Goal: Contribute content: Contribute content

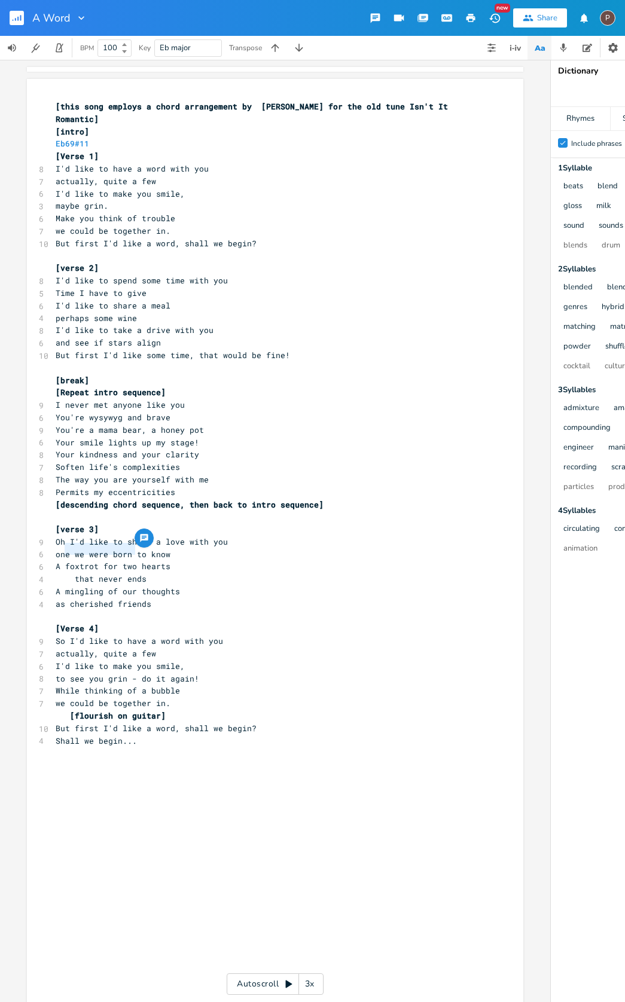
drag, startPoint x: 129, startPoint y: 550, endPoint x: 62, endPoint y: 550, distance: 67.6
click at [62, 561] on span "A foxtrot for two hearts" at bounding box center [113, 566] width 115 height 11
type textarea "tumbling of two"
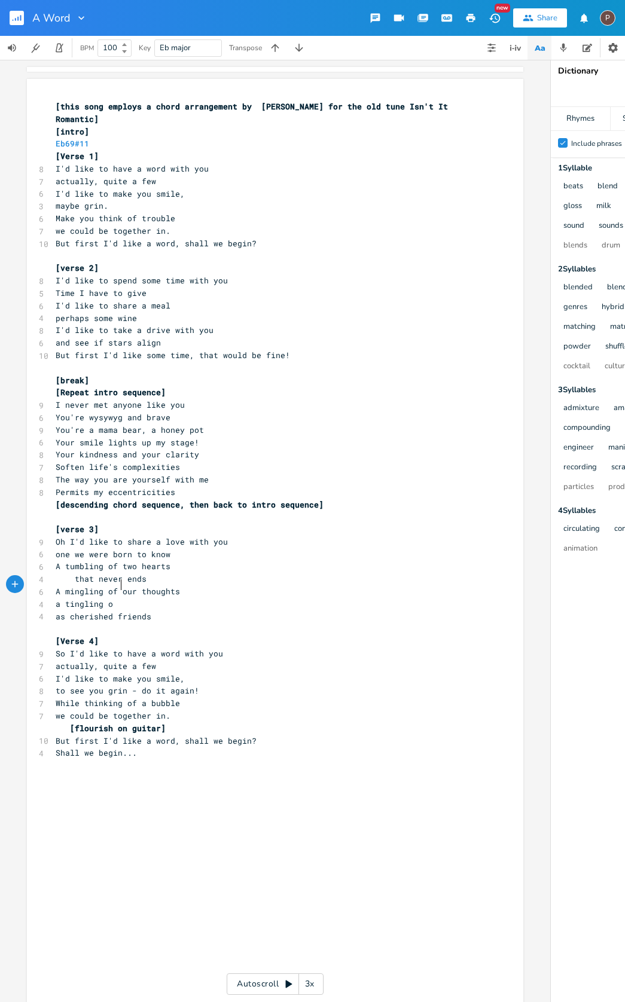
type textarea "a tingling o"
type textarea "f our skin"
type textarea "A journey 'roun"
type textarea "d the world"
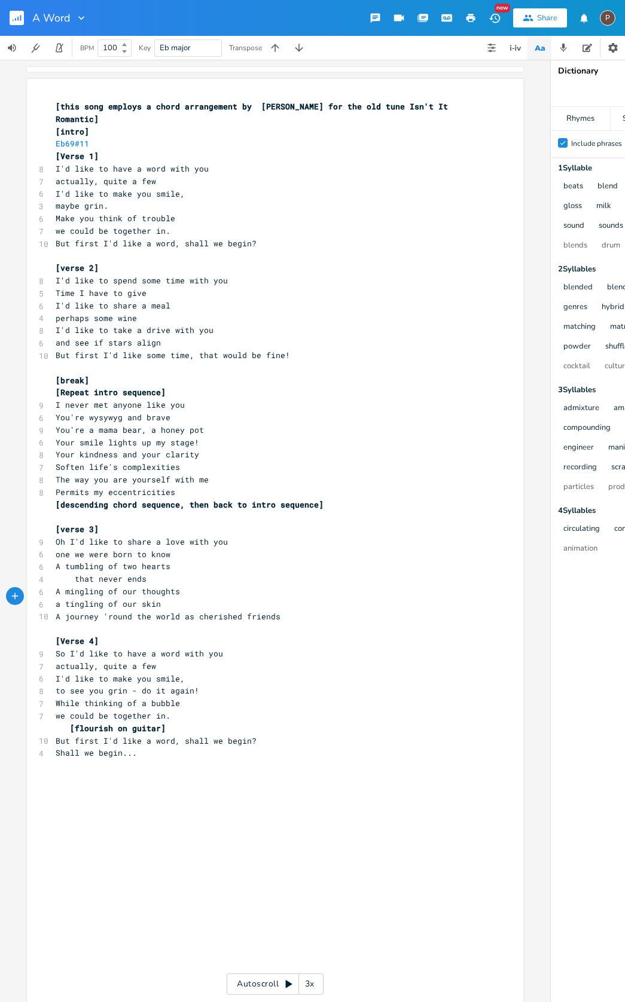
scroll to position [0, 0]
drag, startPoint x: 163, startPoint y: 706, endPoint x: 190, endPoint y: 705, distance: 26.9
click at [163, 723] on span "[flourish on guitar]" at bounding box center [118, 728] width 96 height 11
type textarea "I'd like to know what you woud"
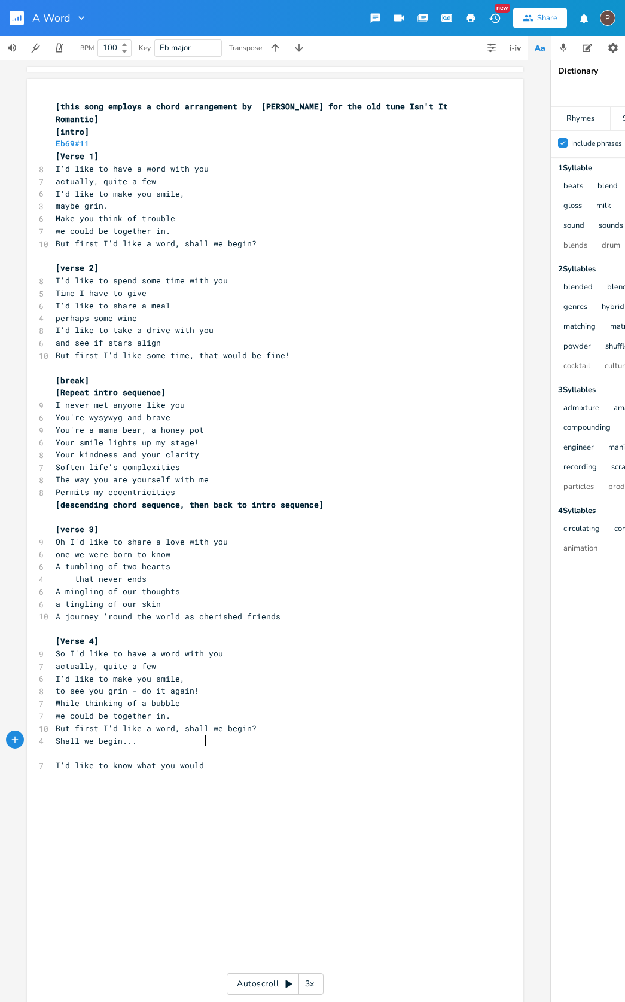
type textarea "ld do"
type textarea "do"
type textarea "to make a ws]i"
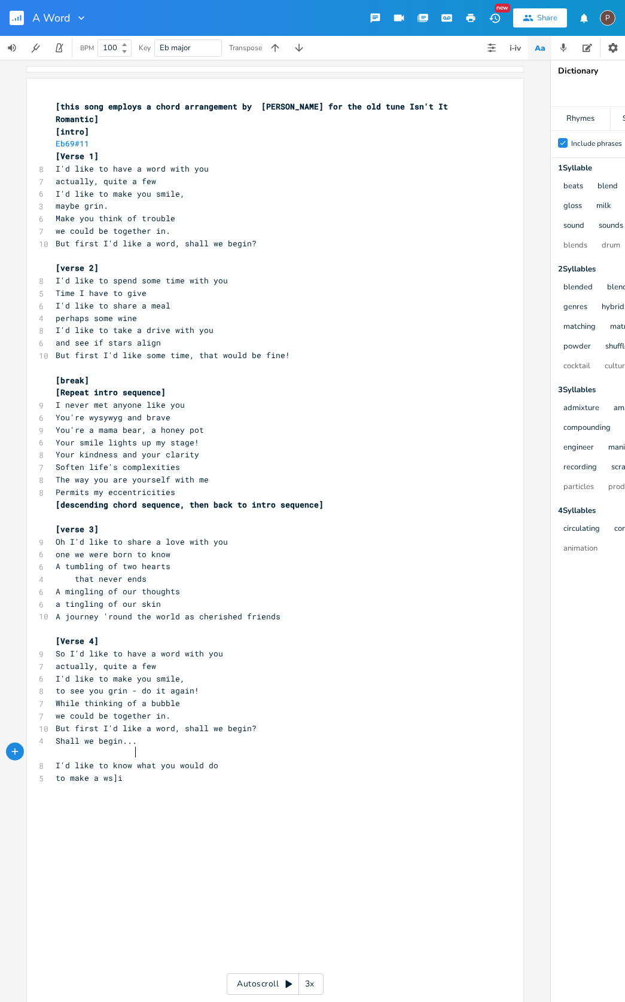
scroll to position [0, 47]
type textarea "ih"
type textarea "sh come true"
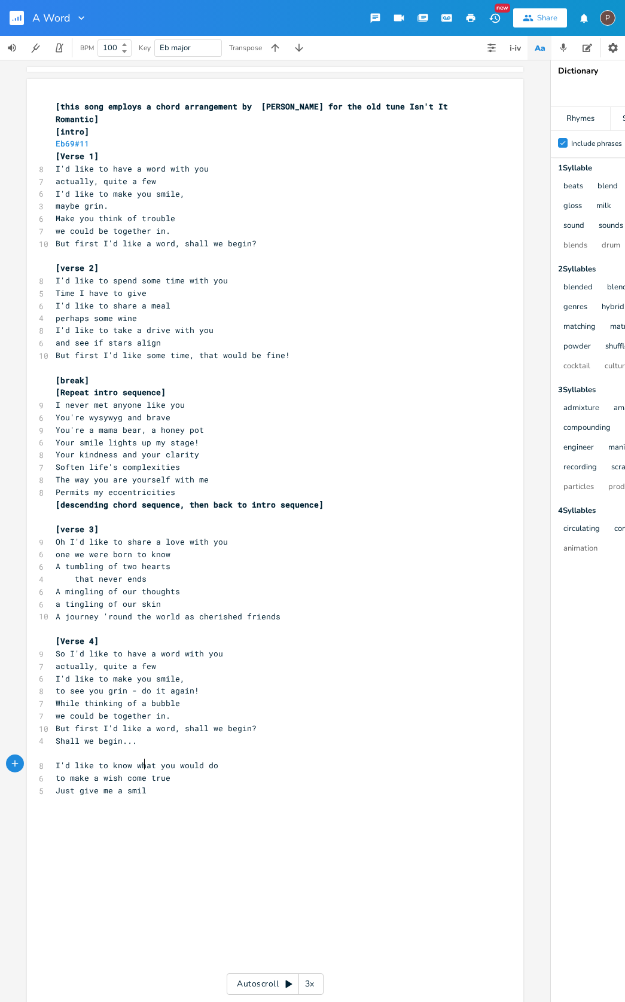
type textarea "Just give me a smile"
type textarea "you'll get. a g]]]]"
type textarea "a grin"
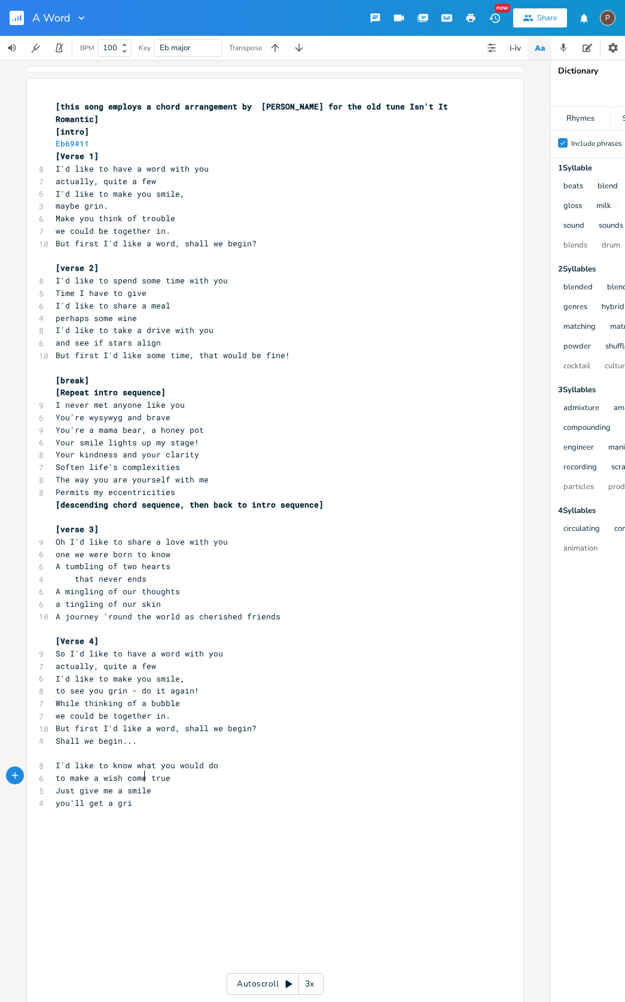
scroll to position [0, 19]
type textarea "If you"
type textarea "We'll be thinking of a buble"
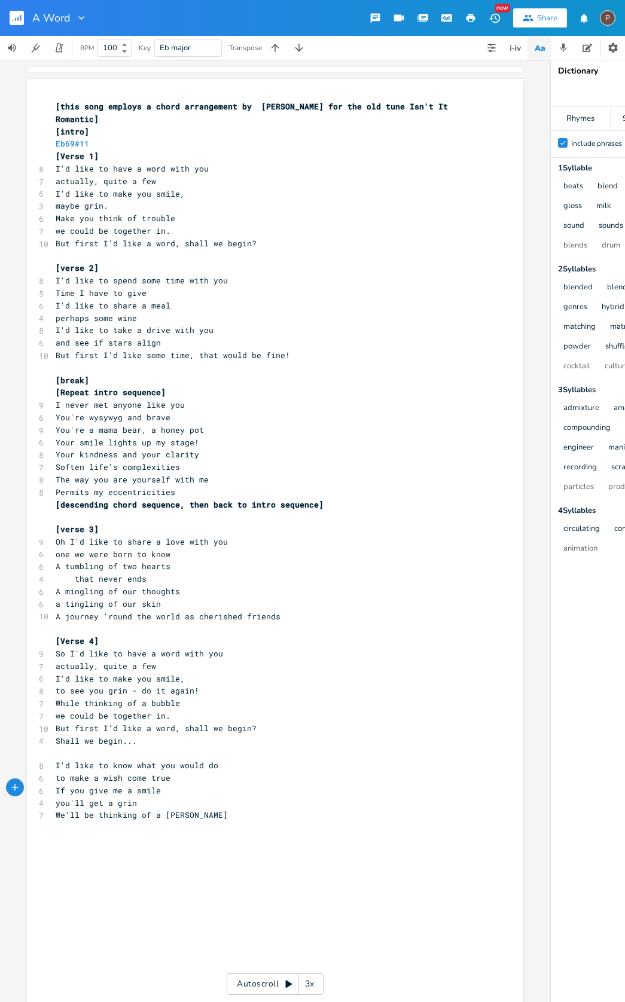
type textarea "ble"
type textarea "some trouble"
type textarea "we can be together in"
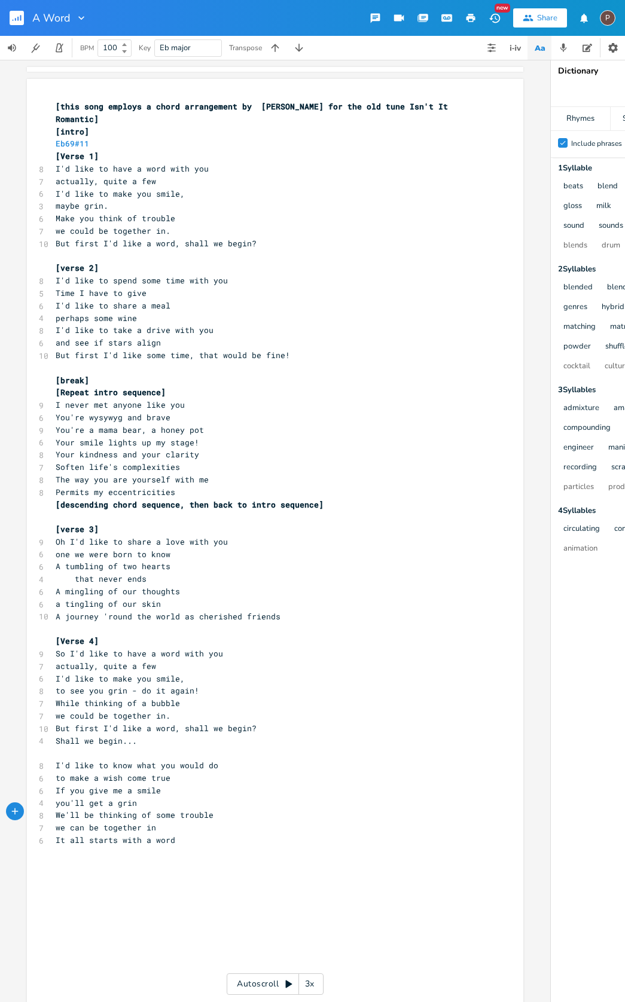
type textarea "It all starts with a word"
type textarea ","
type textarea "shall we begin..."
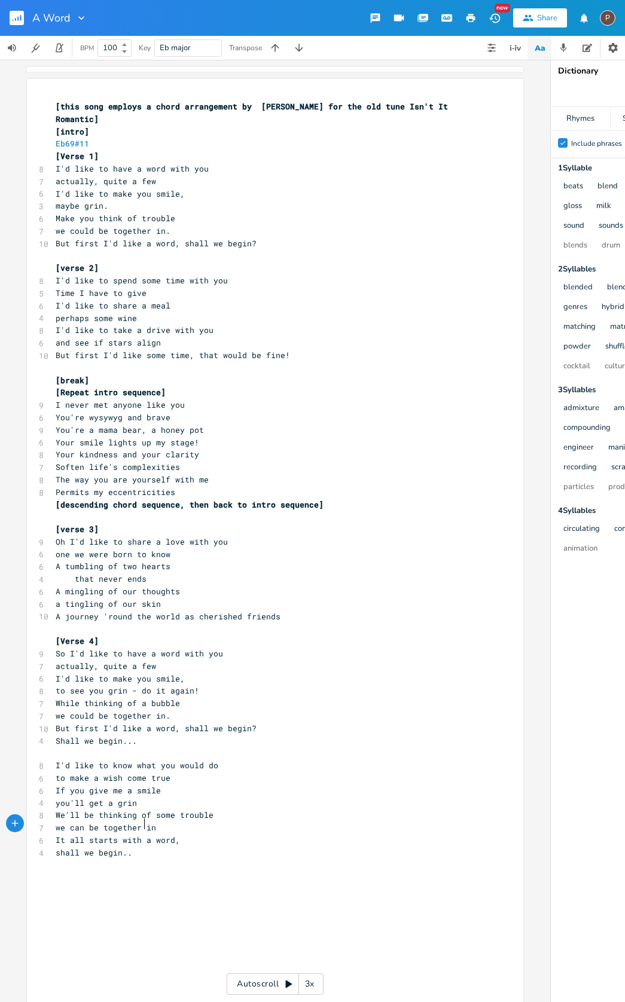
scroll to position [0, 53]
type textarea "Shall we begin!"
drag, startPoint x: 145, startPoint y: 789, endPoint x: 302, endPoint y: 796, distance: 157.5
click at [145, 810] on span "We'll be thinking of some trouble" at bounding box center [135, 815] width 158 height 11
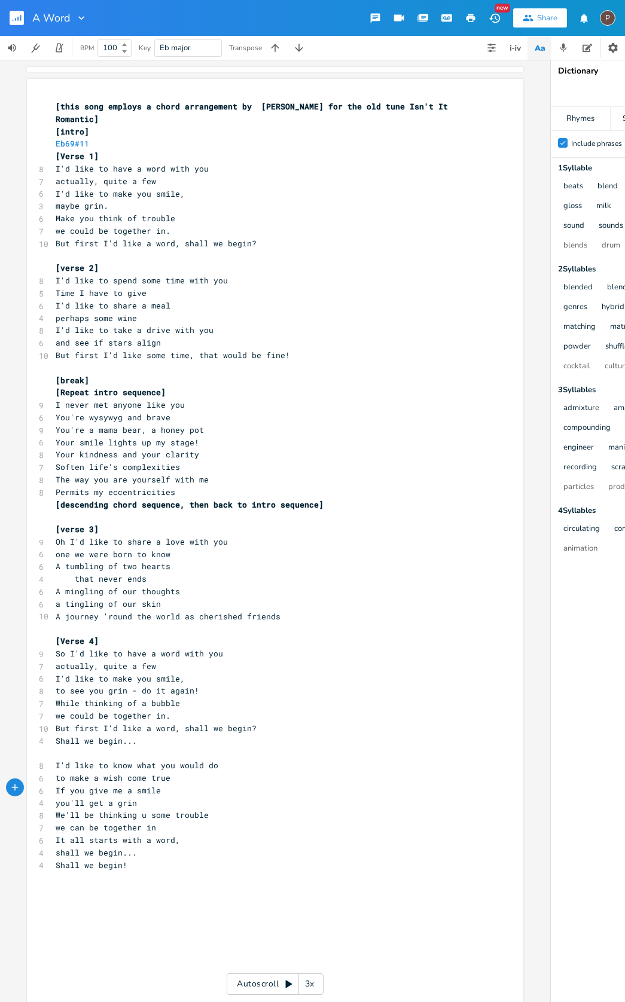
type textarea "up"
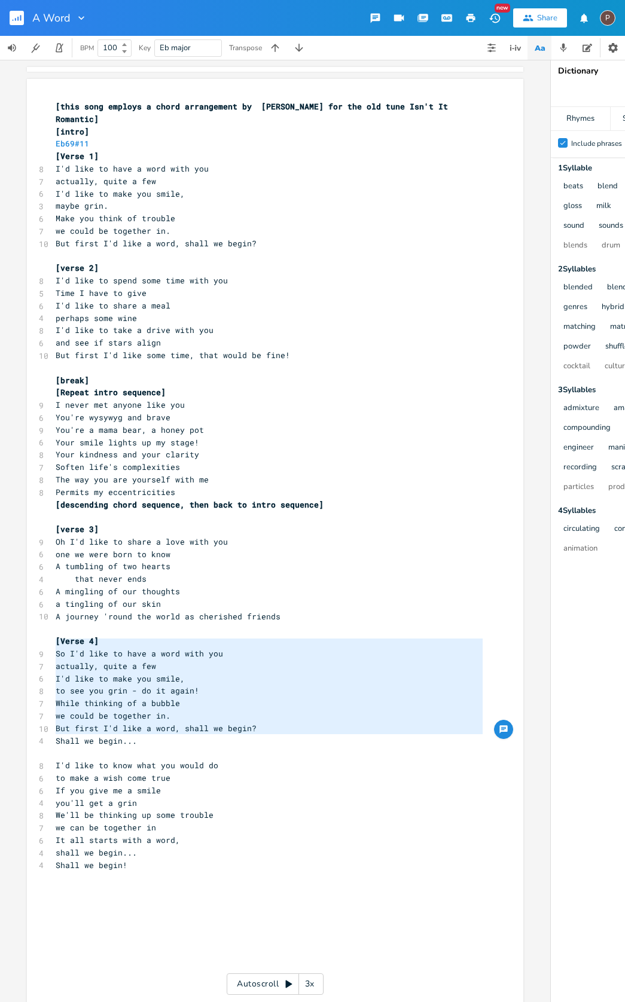
type textarea "So I'd like to have a word with you actually, quite a few I'd like to make you …"
drag, startPoint x: 51, startPoint y: 742, endPoint x: 51, endPoint y: 631, distance: 111.3
click at [53, 631] on div "[this song employs a chord arrangement by [PERSON_NAME] for the old tune Isn't …" at bounding box center [269, 485] width 432 height 771
